Goal: Task Accomplishment & Management: Manage account settings

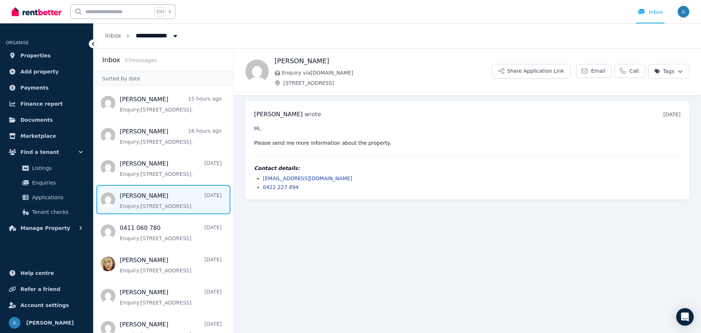
drag, startPoint x: 42, startPoint y: 195, endPoint x: 90, endPoint y: 196, distance: 48.2
click at [42, 195] on span "Applications" at bounding box center [56, 197] width 49 height 9
